Goal: Task Accomplishment & Management: Use online tool/utility

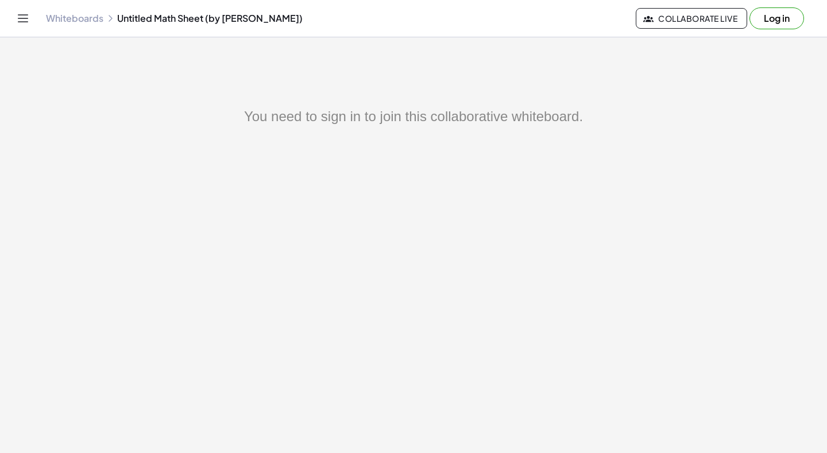
click at [389, 90] on main "You need to sign in to join this collaborative whiteboard." at bounding box center [413, 226] width 827 height 453
drag, startPoint x: 413, startPoint y: 122, endPoint x: 460, endPoint y: 140, distance: 50.7
click at [460, 140] on div "You need to sign in to join this collaborative whiteboard." at bounding box center [413, 314] width 827 height 416
click at [325, 118] on div "You need to sign in to join this collaborative whiteboard." at bounding box center [414, 116] width 690 height 21
drag, startPoint x: 394, startPoint y: 150, endPoint x: 334, endPoint y: 170, distance: 63.4
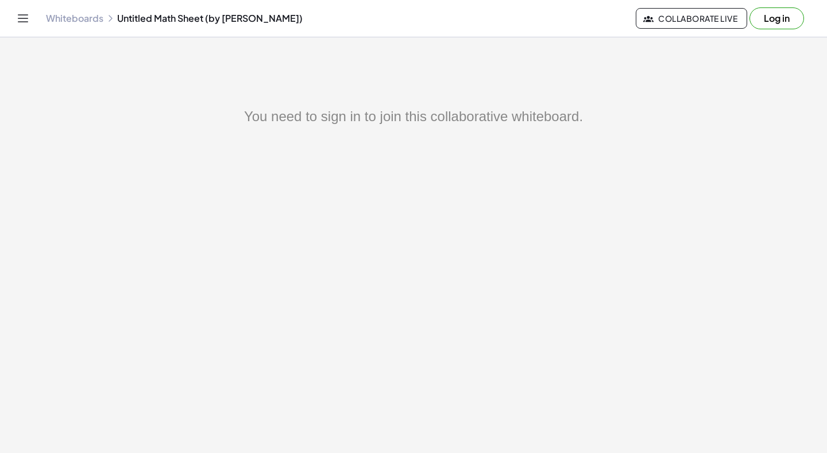
click at [334, 170] on div "You need to sign in to join this collaborative whiteboard." at bounding box center [413, 314] width 827 height 416
click at [567, 152] on div "You need to sign in to join this collaborative whiteboard." at bounding box center [413, 314] width 827 height 416
drag, startPoint x: 771, startPoint y: 18, endPoint x: 556, endPoint y: 319, distance: 370.7
click at [556, 319] on div "Graspable Math Activities Get Started Activity Bank Assigned Work Classes White…" at bounding box center [413, 226] width 827 height 453
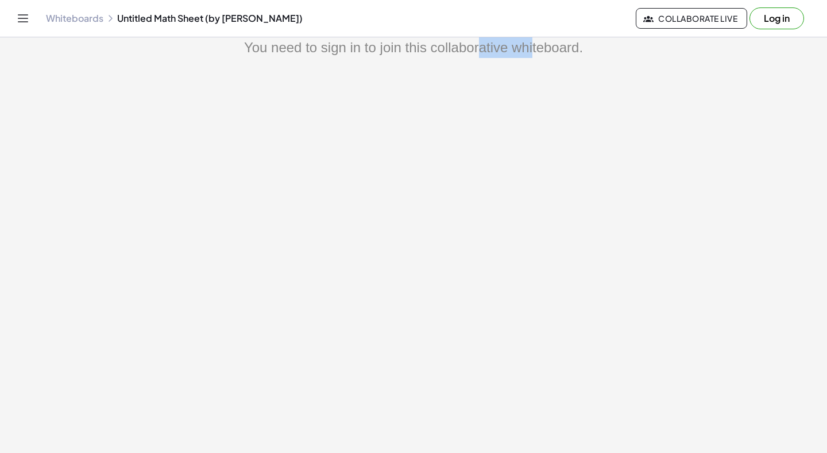
drag, startPoint x: 462, startPoint y: 396, endPoint x: 504, endPoint y: 287, distance: 117.0
click at [506, 292] on div "You need to sign in to join this collaborative whiteboard." at bounding box center [413, 245] width 827 height 416
drag, startPoint x: 498, startPoint y: 274, endPoint x: 506, endPoint y: 234, distance: 41.0
click at [498, 272] on div "You need to sign in to join this collaborative whiteboard." at bounding box center [413, 245] width 827 height 416
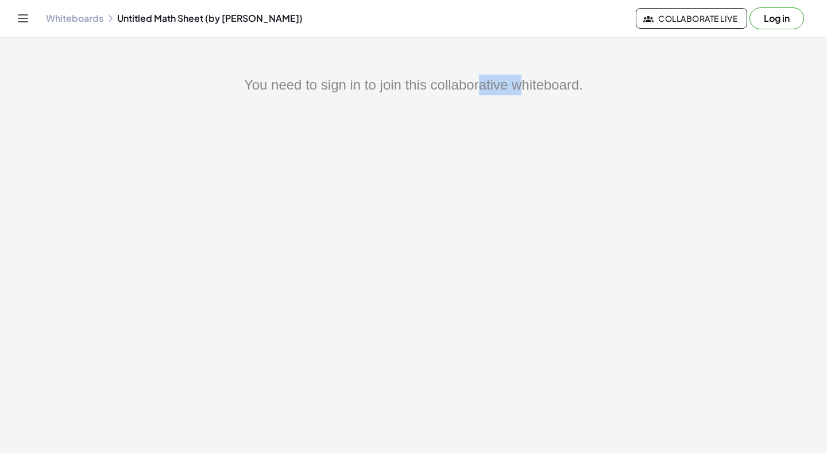
scroll to position [11, 0]
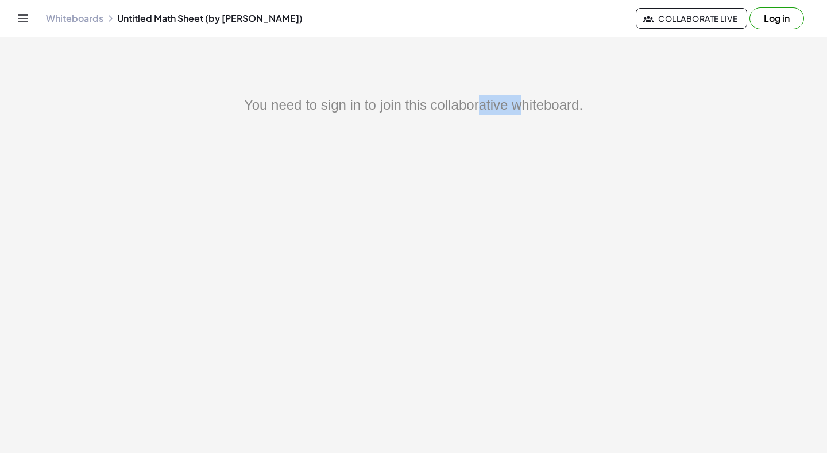
click at [506, 233] on div "You need to sign in to join this collaborative whiteboard." at bounding box center [413, 303] width 827 height 416
click at [474, 153] on div "You need to sign in to join this collaborative whiteboard." at bounding box center [413, 303] width 827 height 416
drag, startPoint x: 337, startPoint y: 83, endPoint x: 364, endPoint y: 163, distance: 84.5
click at [364, 163] on main "You need to sign in to join this collaborative whiteboard." at bounding box center [413, 226] width 827 height 453
click at [318, 103] on div "You need to sign in to join this collaborative whiteboard." at bounding box center [414, 105] width 690 height 21
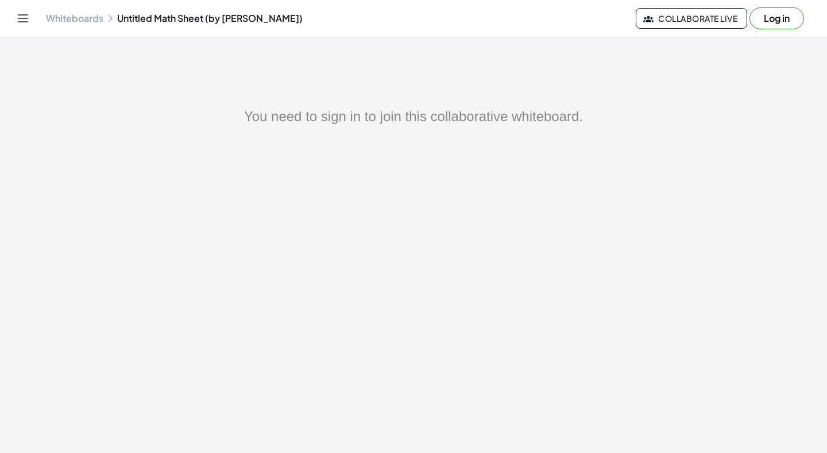
click at [507, 175] on div "You need to sign in to join this collaborative whiteboard." at bounding box center [413, 314] width 827 height 416
click at [565, 90] on main "You need to sign in to join this collaborative whiteboard." at bounding box center [413, 226] width 827 height 453
click at [518, 117] on div "You need to sign in to join this collaborative whiteboard." at bounding box center [414, 116] width 690 height 21
click at [483, 116] on div "You need to sign in to join this collaborative whiteboard." at bounding box center [414, 116] width 690 height 21
drag, startPoint x: 593, startPoint y: 138, endPoint x: 522, endPoint y: 197, distance: 91.8
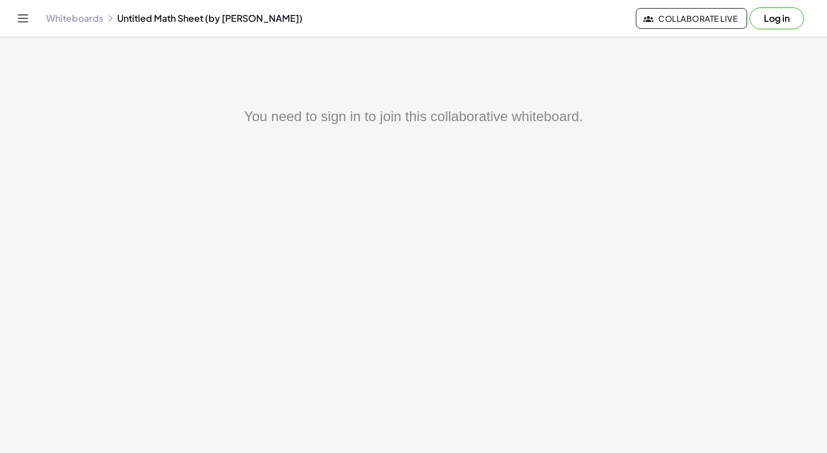
click at [529, 193] on main "You need to sign in to join this collaborative whiteboard." at bounding box center [413, 226] width 827 height 453
click at [497, 373] on div "You need to sign in to join this collaborative whiteboard." at bounding box center [413, 314] width 827 height 416
click at [772, 10] on button "Log in" at bounding box center [777, 18] width 55 height 22
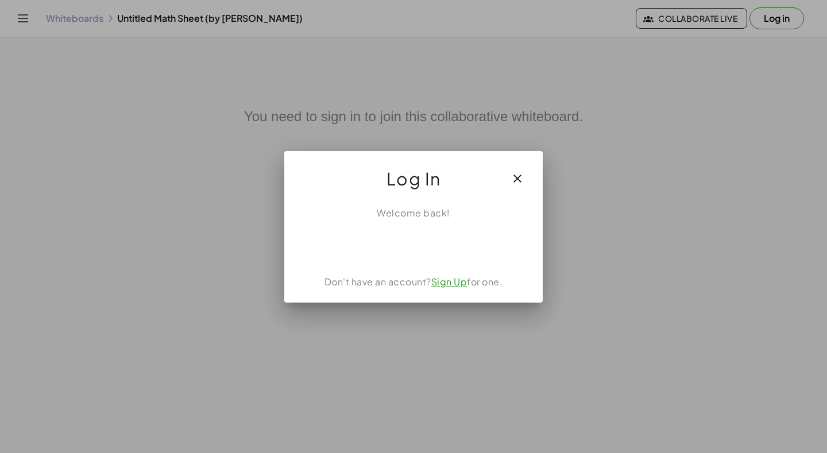
click at [524, 181] on icon "button" at bounding box center [518, 179] width 14 height 14
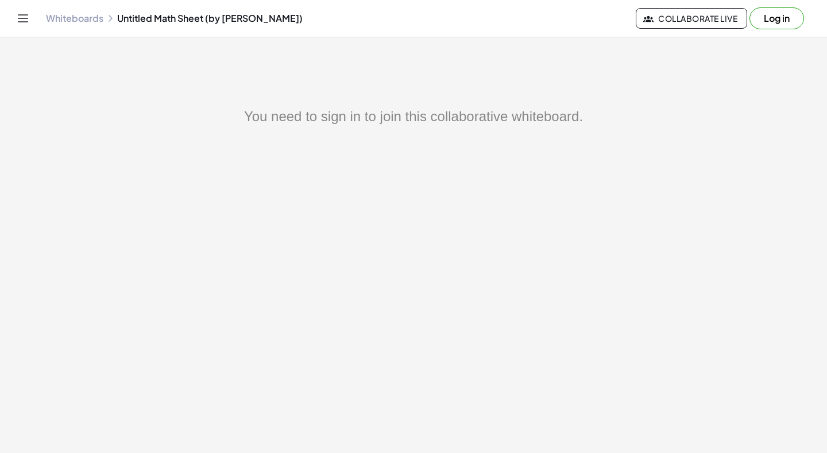
click at [758, 14] on button "Log in" at bounding box center [777, 18] width 55 height 22
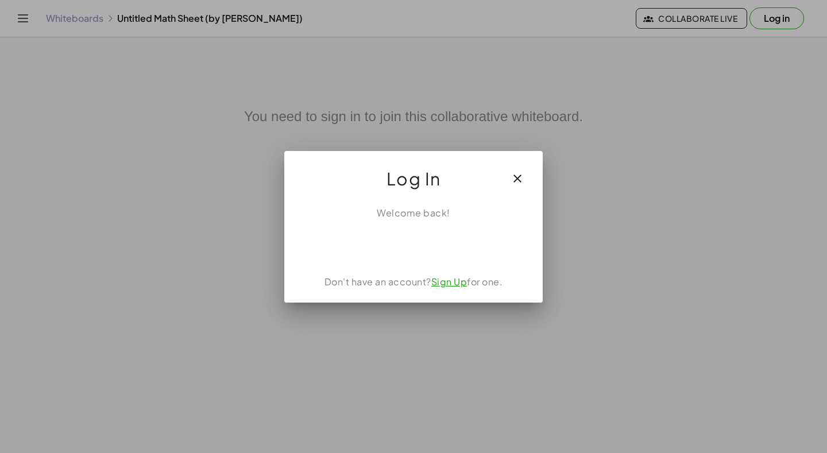
click at [513, 178] on icon "button" at bounding box center [518, 179] width 14 height 14
